Goal: Information Seeking & Learning: Find contact information

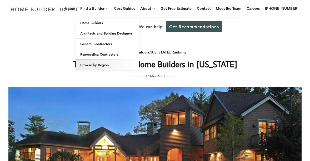
click at [114, 64] on link "Browse by Region" at bounding box center [107, 64] width 63 height 11
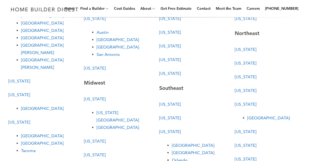
scroll to position [105, 0]
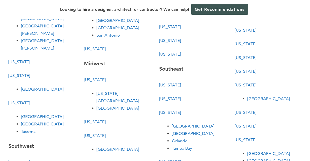
click at [256, 112] on link "[US_STATE]" at bounding box center [246, 112] width 22 height 5
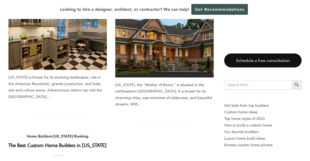
scroll to position [210, 0]
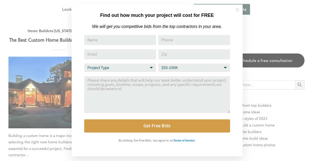
click at [238, 10] on icon at bounding box center [237, 10] width 6 height 6
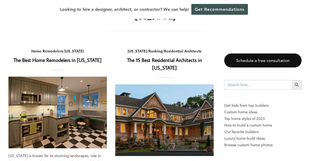
scroll to position [26, 0]
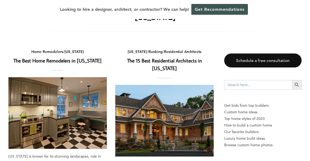
click at [171, 59] on link "The 15 Best Residential Architects in [US_STATE]" at bounding box center [164, 64] width 75 height 14
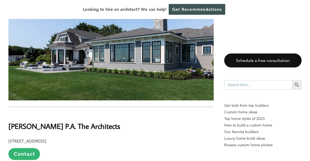
scroll to position [3236, 0]
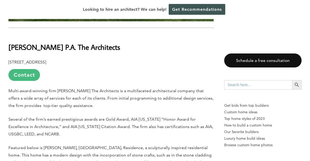
click at [24, 69] on link "Contact" at bounding box center [24, 75] width 32 height 12
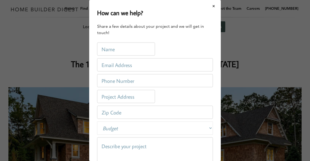
scroll to position [0, 0]
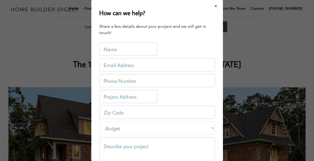
click at [211, 5] on button "Close modal" at bounding box center [216, 6] width 14 height 11
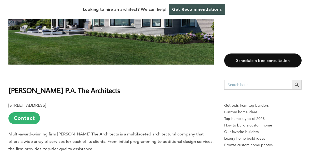
scroll to position [3169, 0]
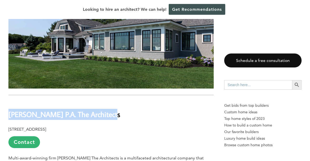
drag, startPoint x: 123, startPoint y: 92, endPoint x: -3, endPoint y: 92, distance: 125.5
drag, startPoint x: -3, startPoint y: 92, endPoint x: 17, endPoint y: 89, distance: 20.4
copy b "[PERSON_NAME] P.A. The Architects"
